Goal: Transaction & Acquisition: Book appointment/travel/reservation

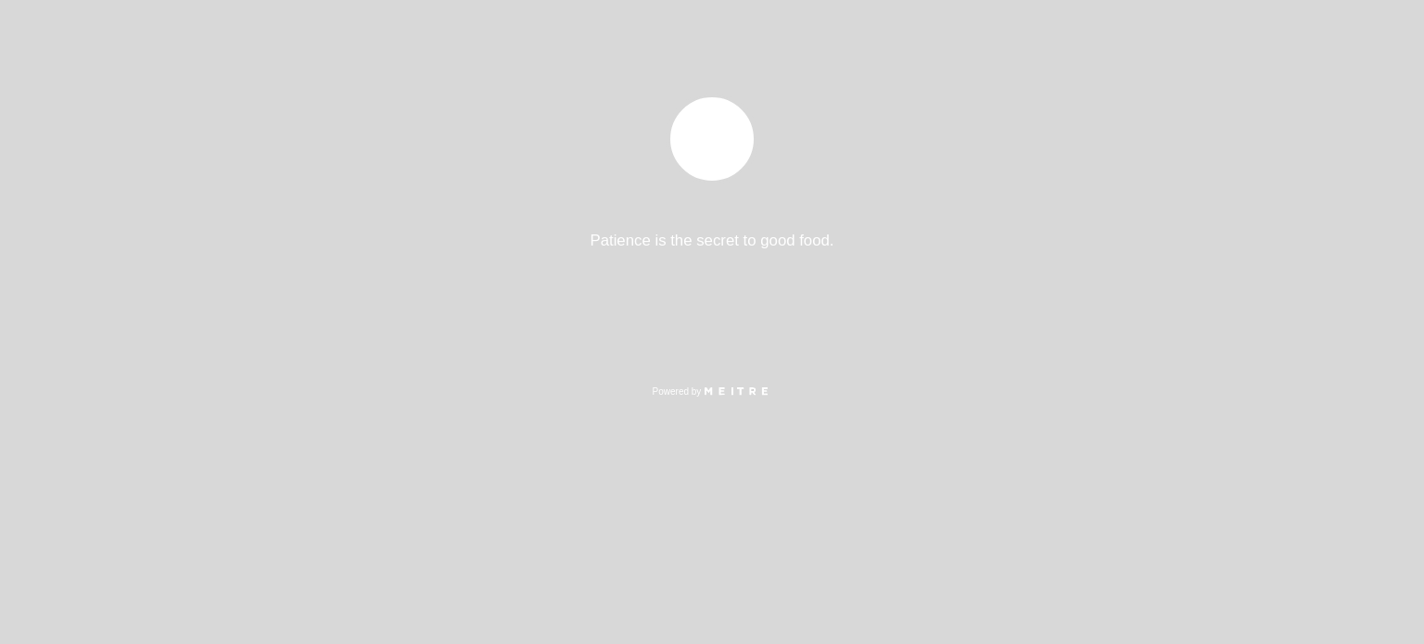
select select "pt"
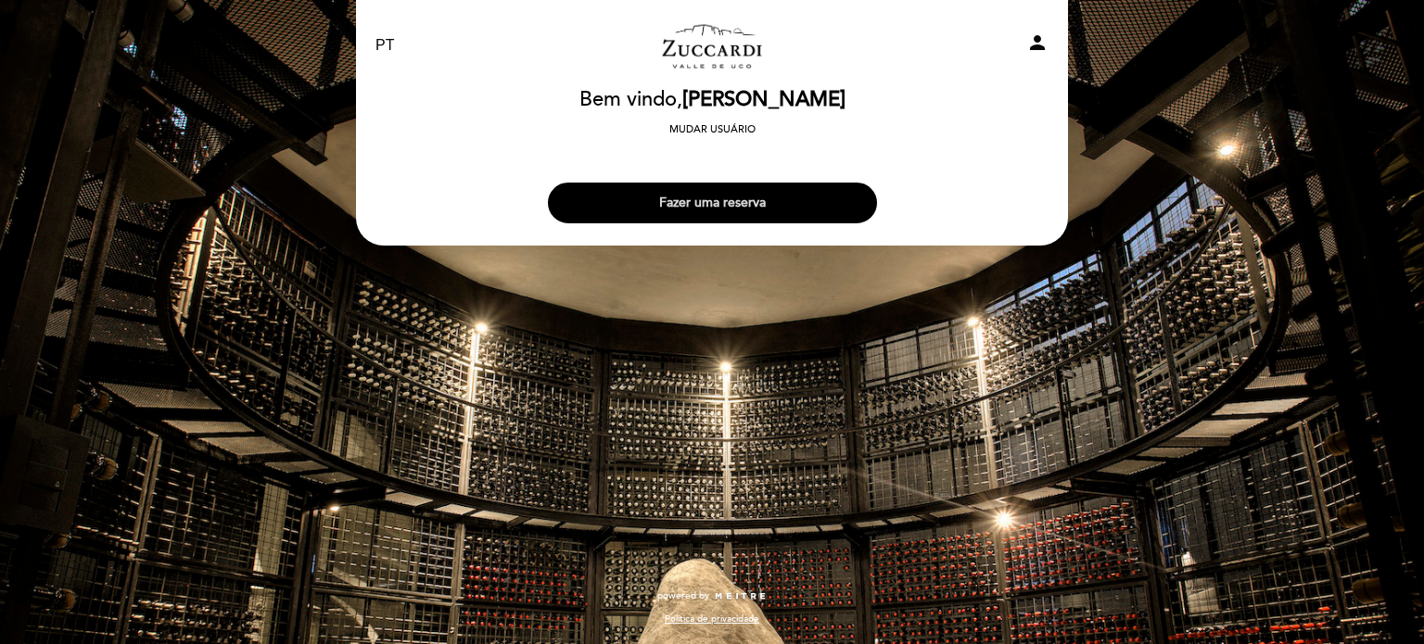
click at [716, 203] on button "Fazer uma reserva" at bounding box center [712, 203] width 329 height 41
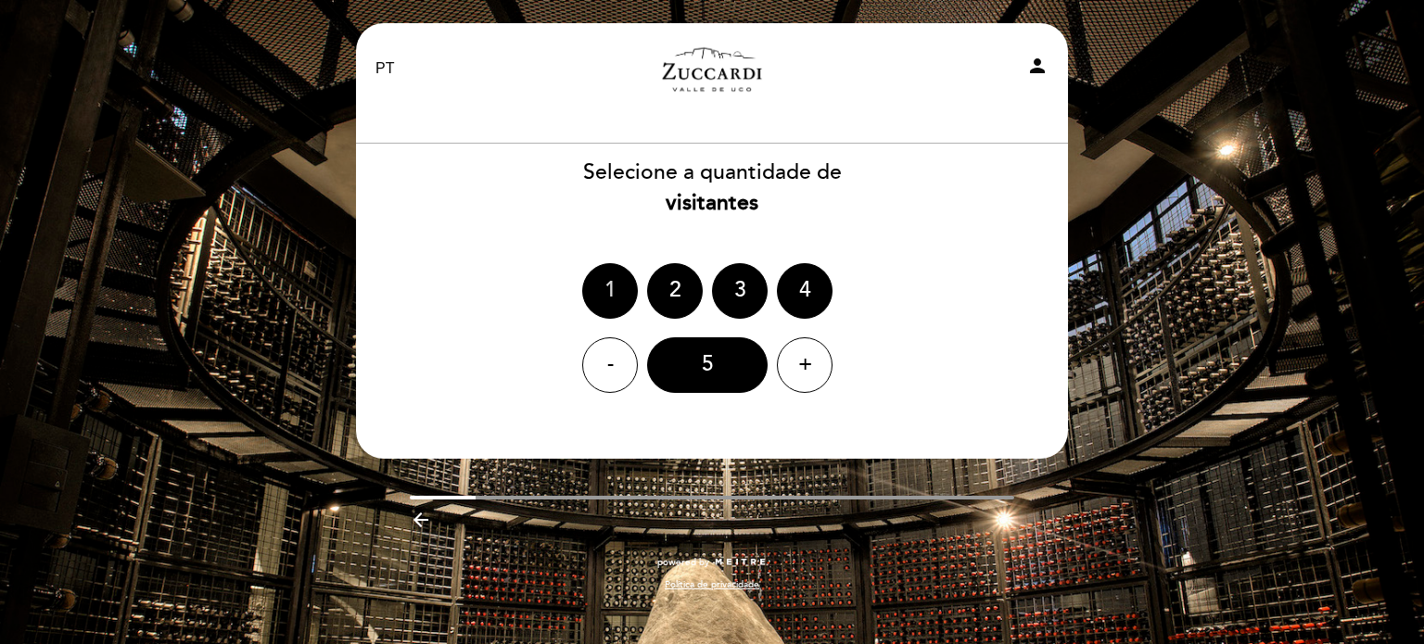
click at [619, 296] on div "1" at bounding box center [610, 291] width 56 height 56
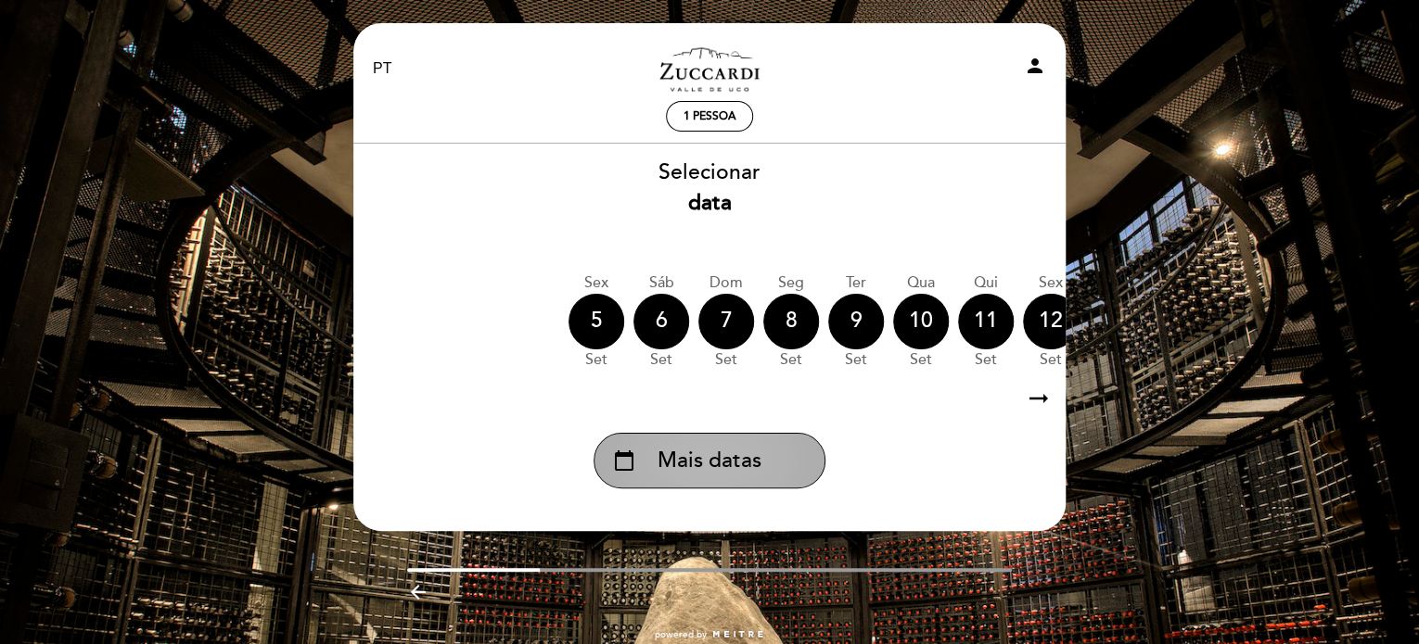
click at [776, 462] on div "calendar_today Mais datas" at bounding box center [709, 461] width 232 height 56
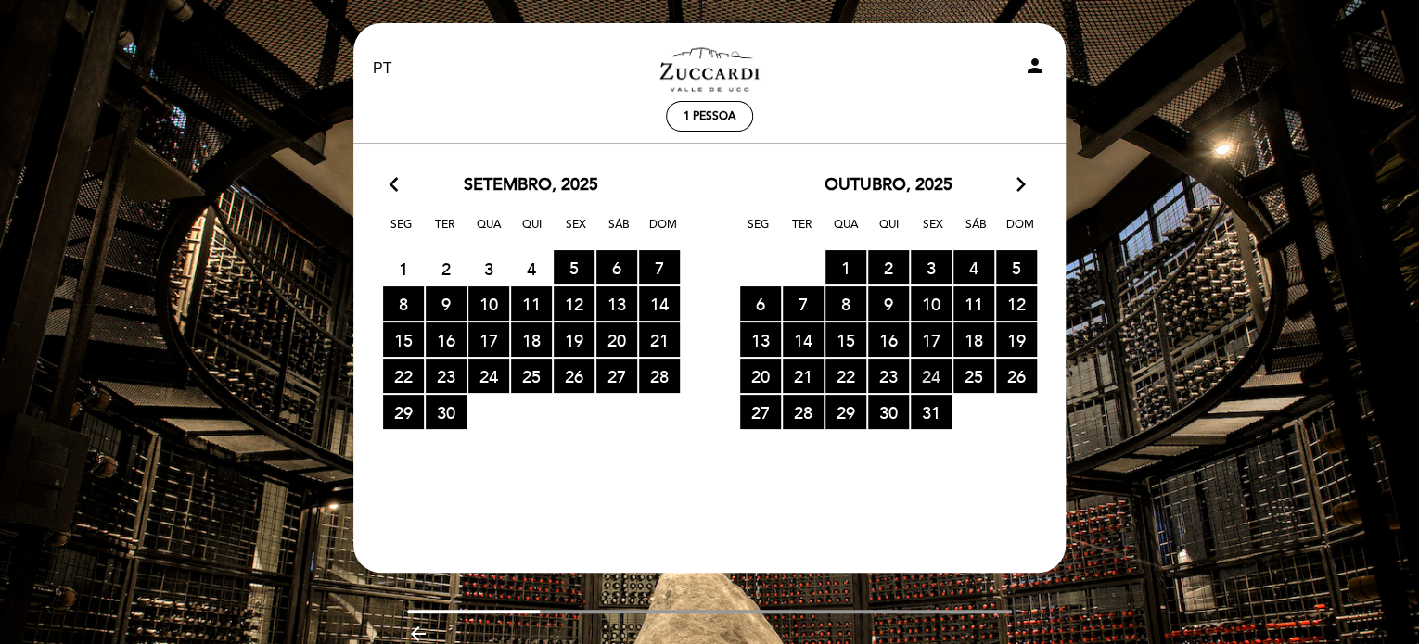
click at [931, 370] on span "24 RESERVAS DISPONÍVEIS" at bounding box center [931, 376] width 41 height 34
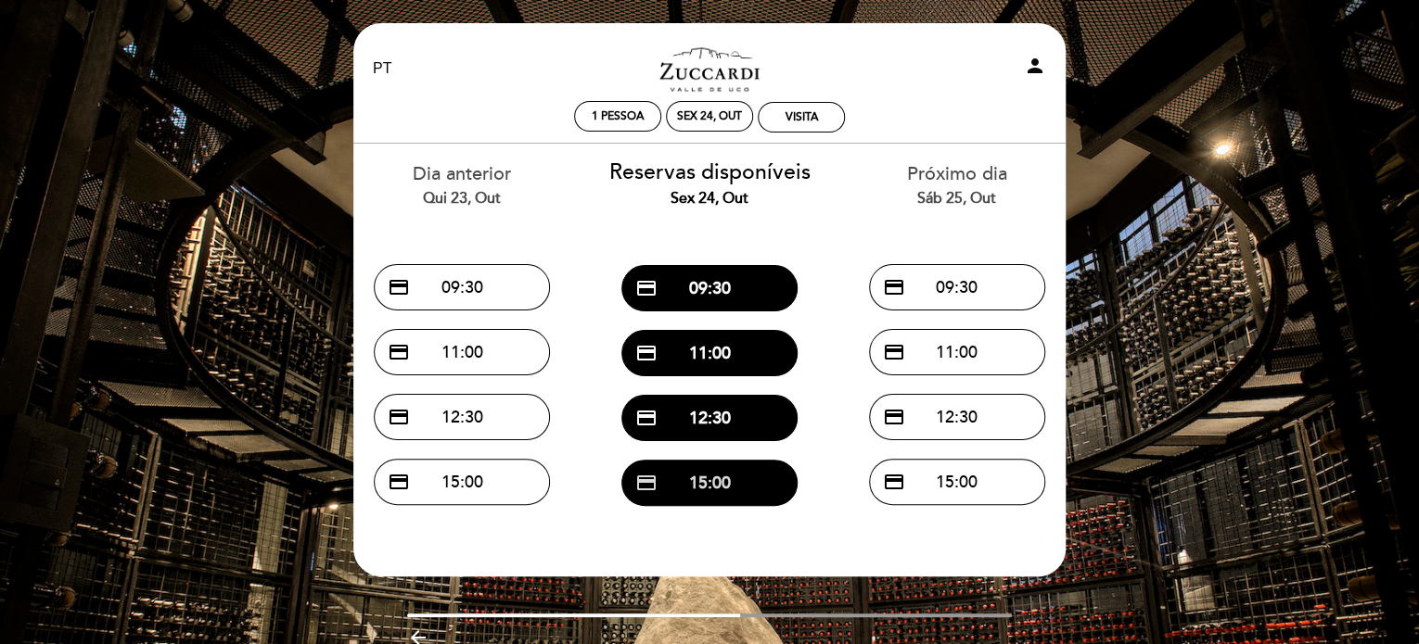
click at [742, 465] on button "credit_card 15:00" at bounding box center [709, 483] width 176 height 46
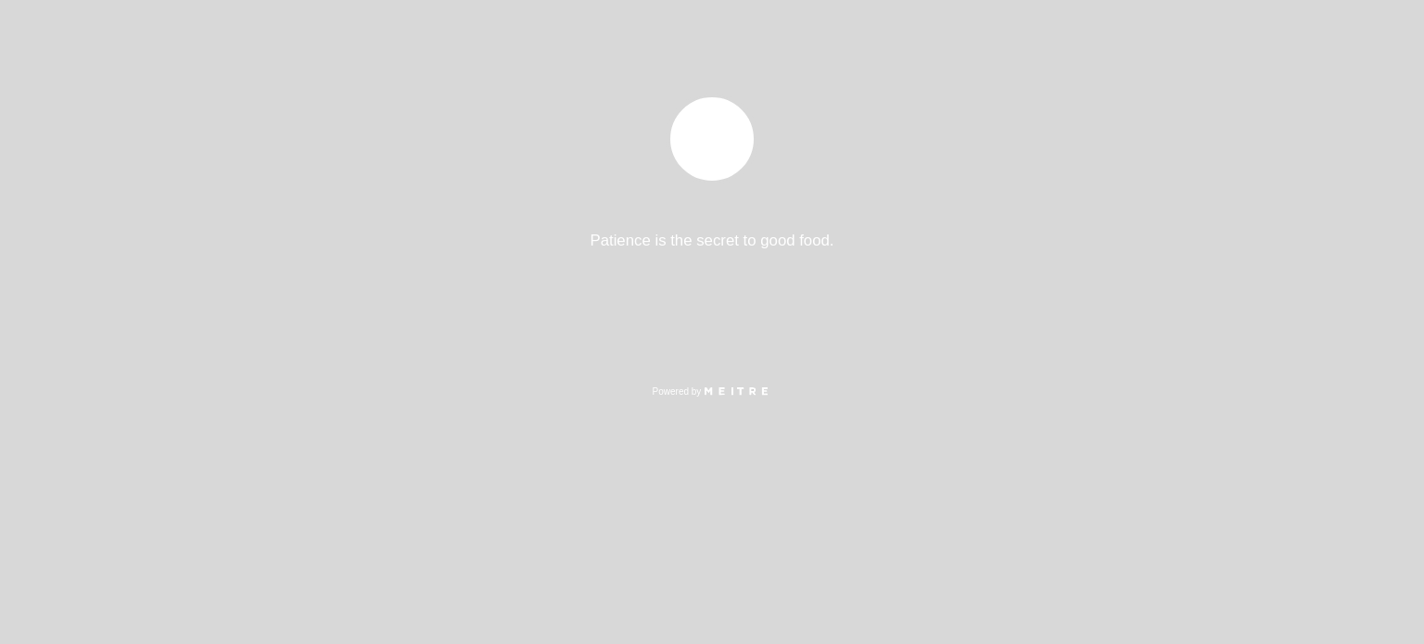
select select "pt"
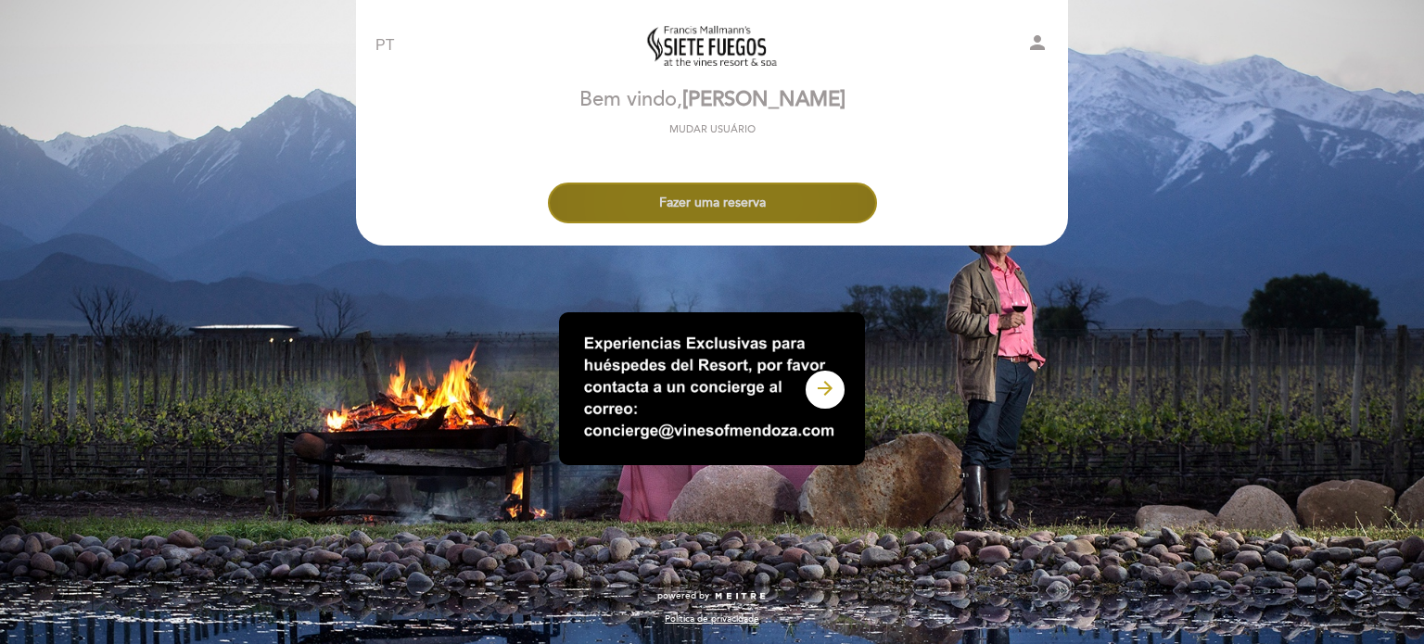
click at [810, 199] on button "Fazer uma reserva" at bounding box center [712, 203] width 329 height 41
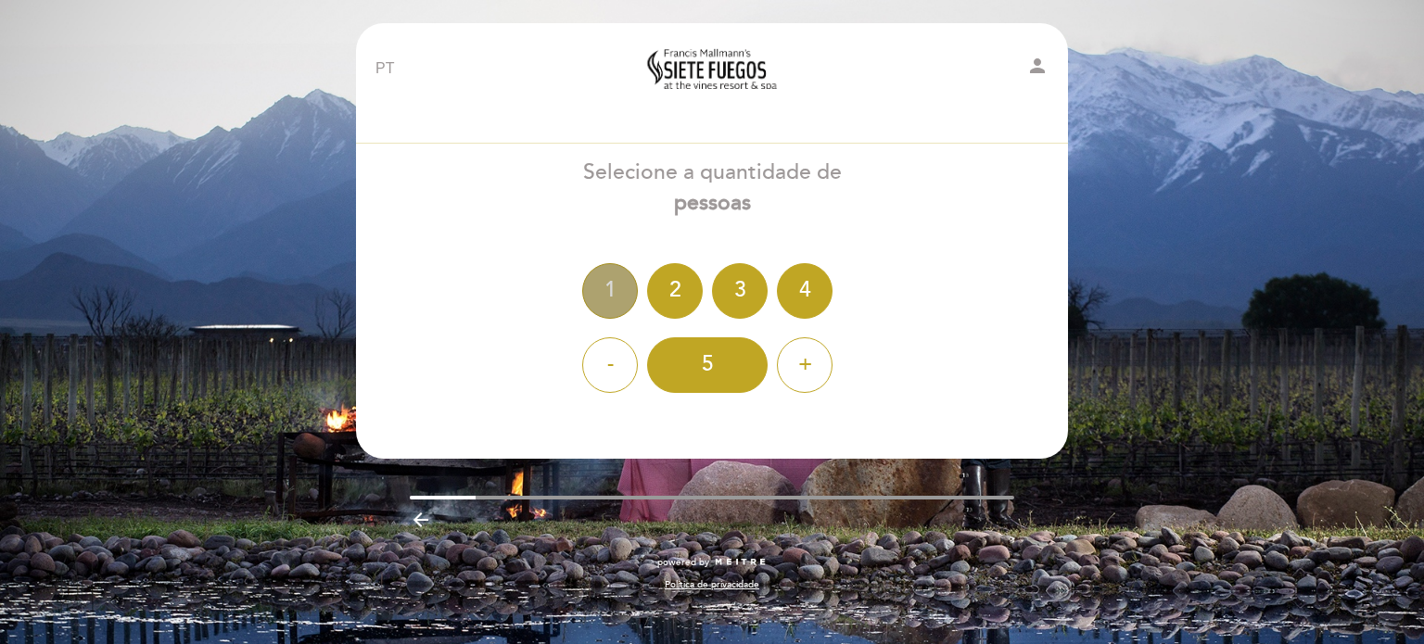
click at [620, 281] on div "1" at bounding box center [610, 291] width 56 height 56
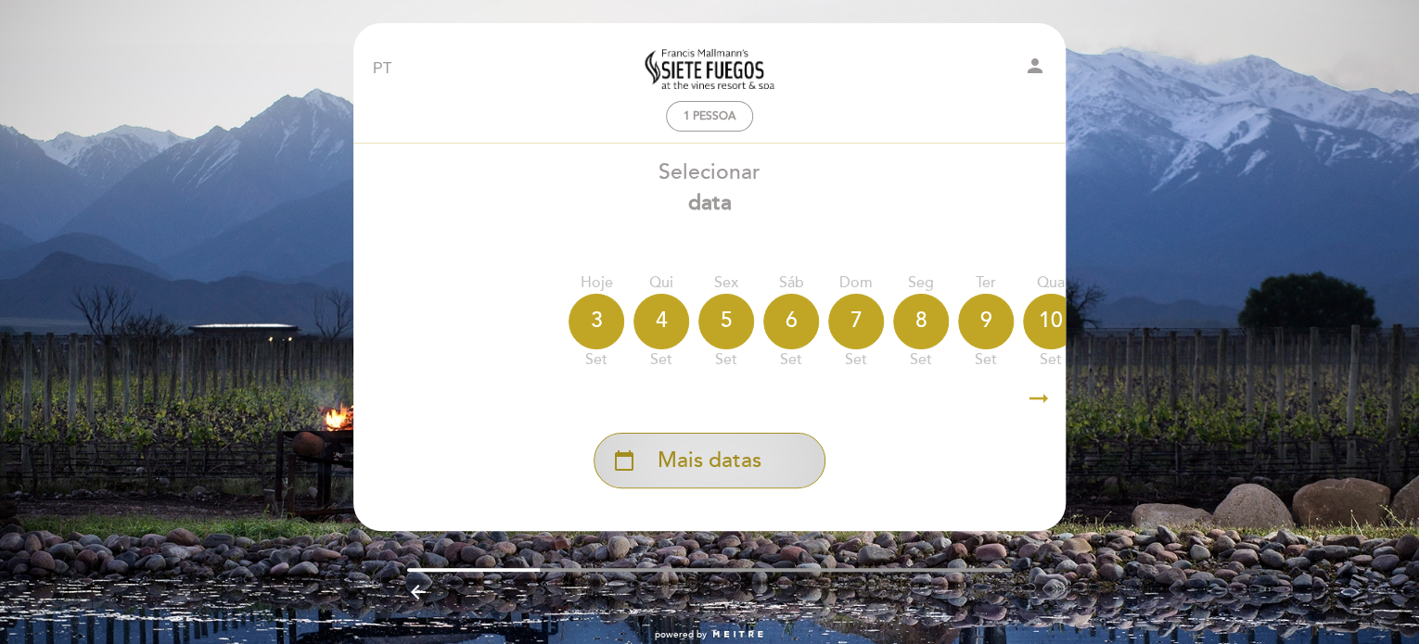
click at [762, 447] on div "calendar_today Mais datas" at bounding box center [709, 461] width 232 height 56
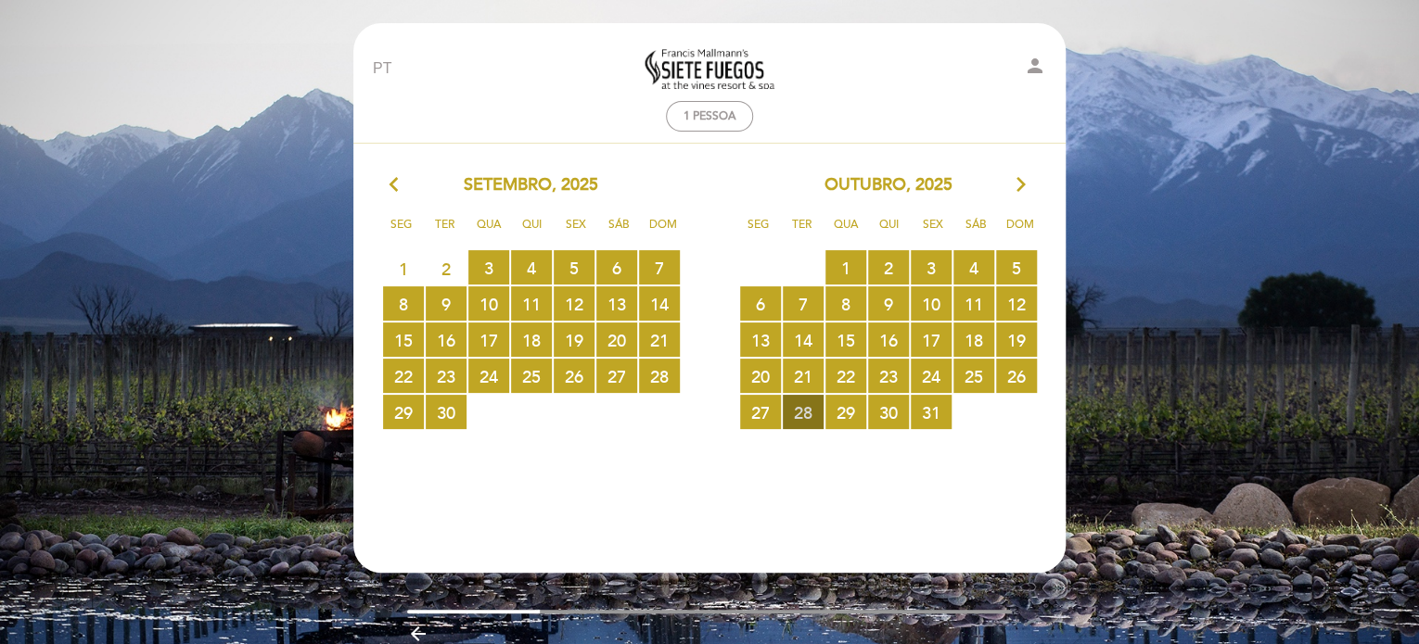
click at [811, 414] on span "28 RESERVAS DISPONÍVEIS" at bounding box center [803, 412] width 41 height 34
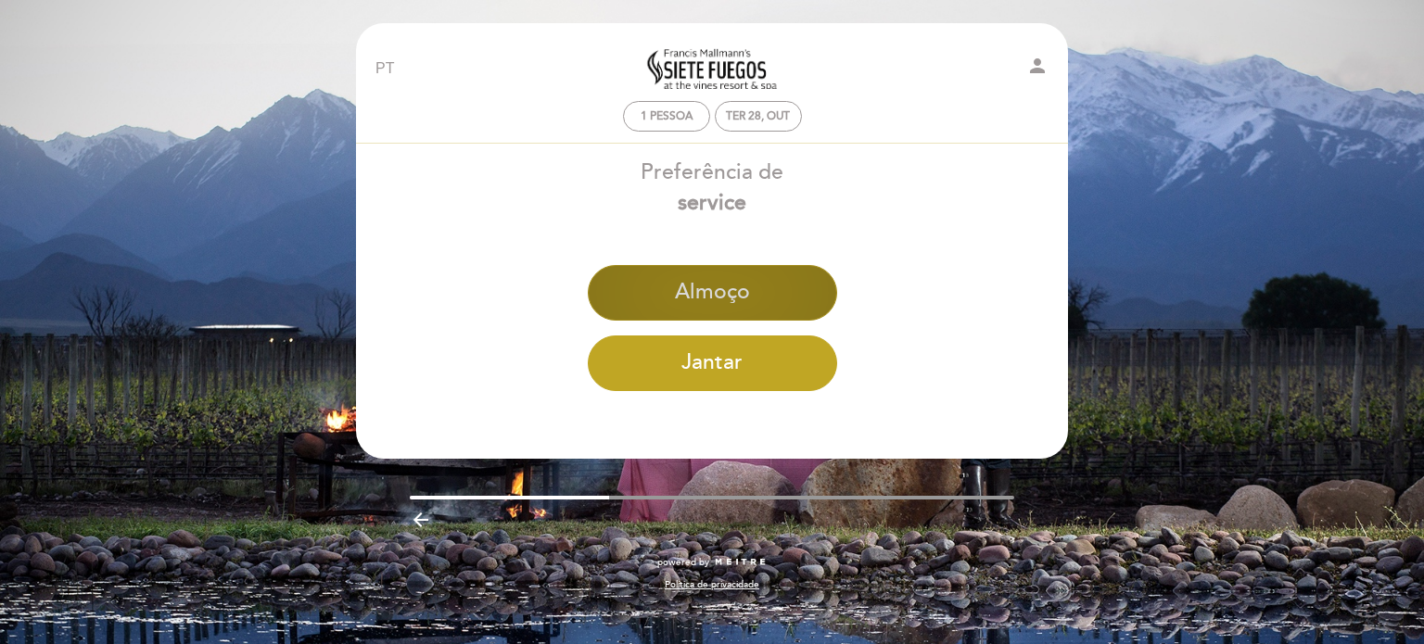
click at [776, 305] on button "Almoço" at bounding box center [712, 293] width 249 height 56
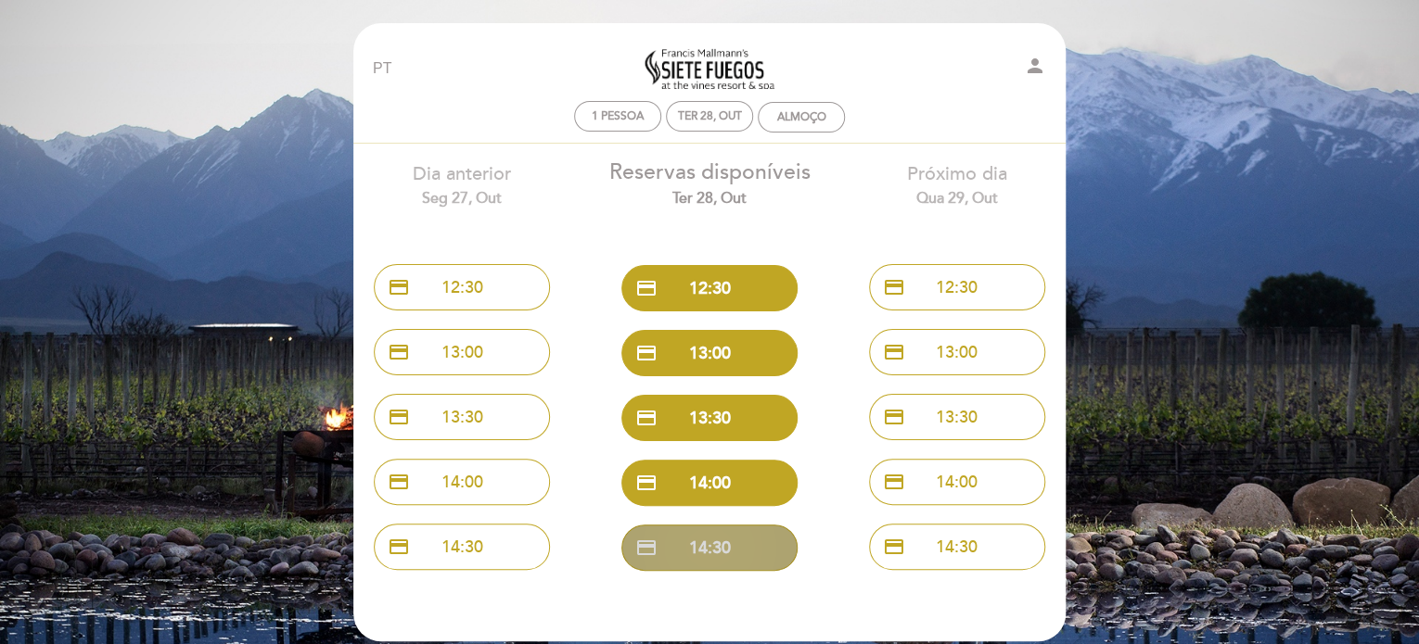
click at [744, 541] on button "credit_card 14:30" at bounding box center [709, 548] width 176 height 46
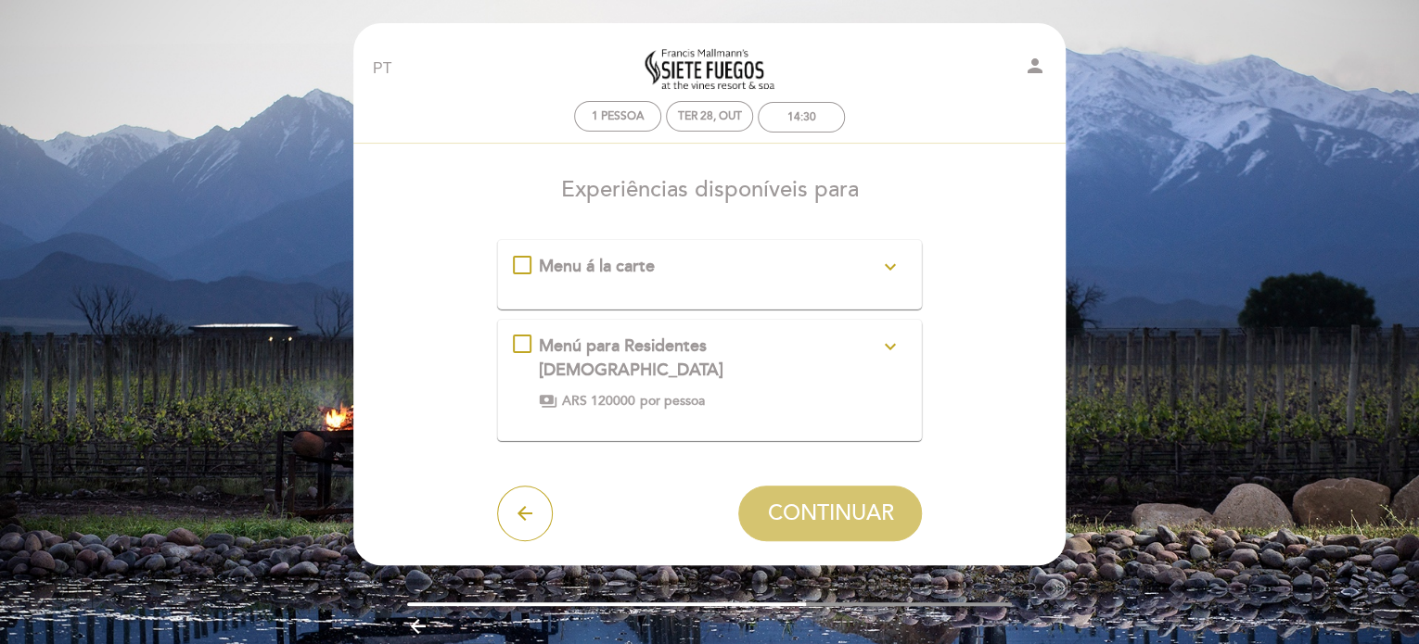
click at [885, 350] on icon "expand_more" at bounding box center [889, 347] width 22 height 22
